Goal: Information Seeking & Learning: Learn about a topic

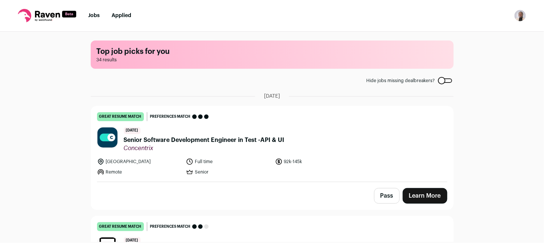
click at [425, 199] on link "Learn More" at bounding box center [424, 196] width 45 height 16
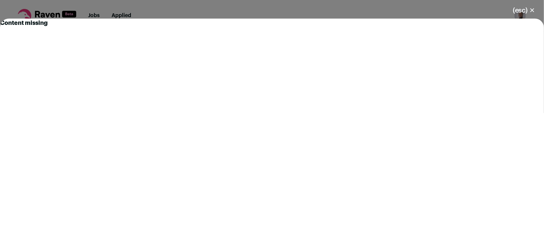
click at [532, 8] on button "(esc) ✕" at bounding box center [523, 10] width 40 height 16
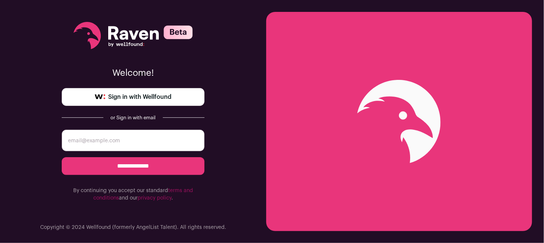
click at [146, 97] on span "Sign in with Wellfound" at bounding box center [139, 97] width 63 height 9
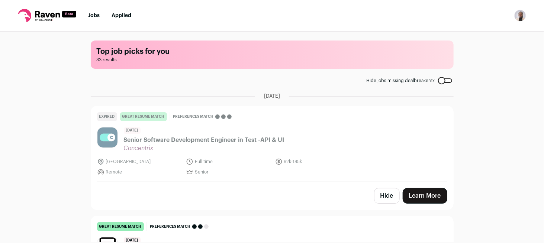
click at [419, 189] on link "Learn More" at bounding box center [424, 196] width 45 height 16
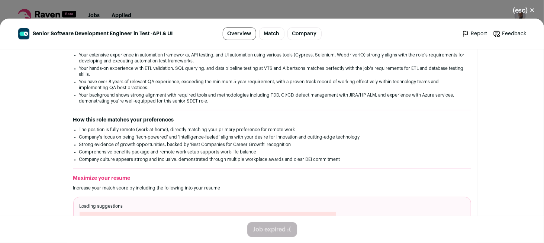
scroll to position [111, 0]
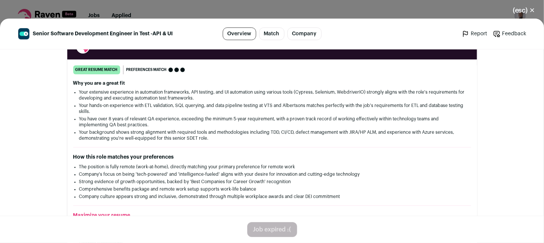
click at [533, 14] on button "(esc) ✕" at bounding box center [523, 10] width 40 height 16
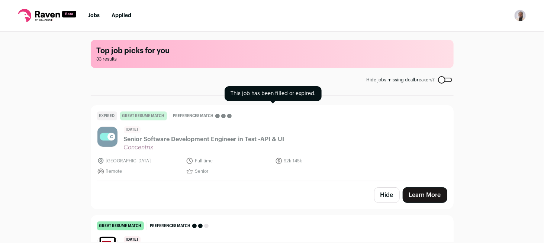
scroll to position [0, 0]
